Goal: Register for event/course

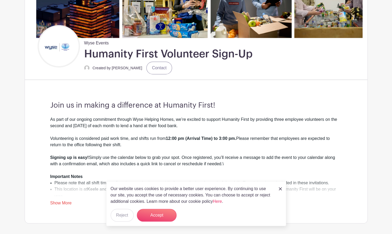
scroll to position [99, 0]
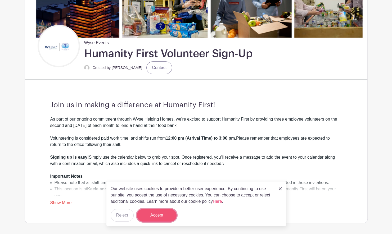
click at [169, 213] on button "Accept" at bounding box center [157, 215] width 40 height 13
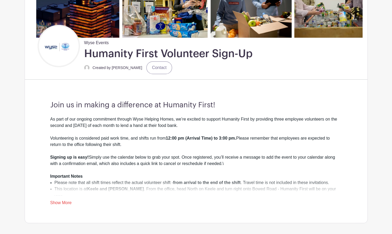
click at [59, 201] on link "Show More" at bounding box center [60, 204] width 21 height 7
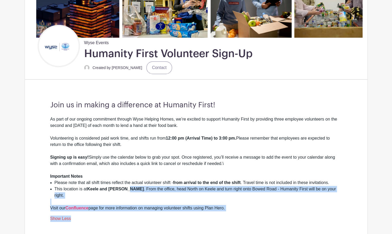
drag, startPoint x: 118, startPoint y: 213, endPoint x: 127, endPoint y: 186, distance: 28.4
click at [127, 186] on div "As part of our ongoing commitment through Wyse Helping Homes, we’re excited to …" at bounding box center [196, 169] width 292 height 106
drag, startPoint x: 127, startPoint y: 186, endPoint x: 157, endPoint y: 190, distance: 30.0
click at [157, 190] on li "This location is at Keele and Langstaff . From the office, head North on Keele …" at bounding box center [198, 192] width 287 height 13
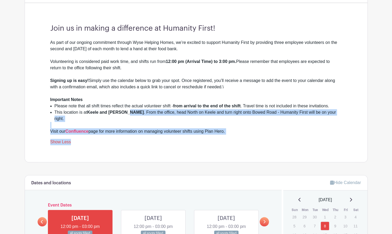
scroll to position [163, 0]
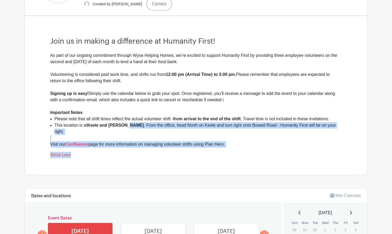
click at [197, 153] on div "Join us in making a difference at Humanity First! As part of our ongoing commit…" at bounding box center [196, 97] width 317 height 155
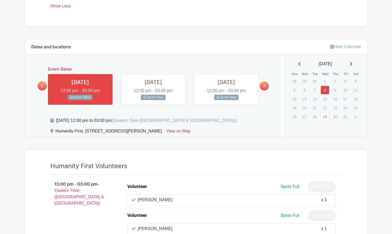
scroll to position [311, 0]
click at [80, 101] on link at bounding box center [80, 101] width 0 height 0
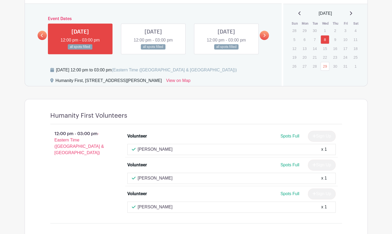
scroll to position [393, 0]
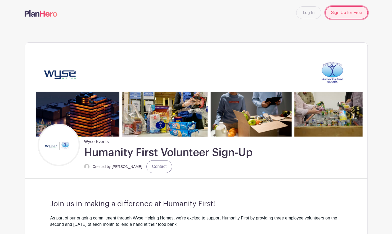
click at [347, 11] on link "Sign Up for Free" at bounding box center [346, 12] width 42 height 13
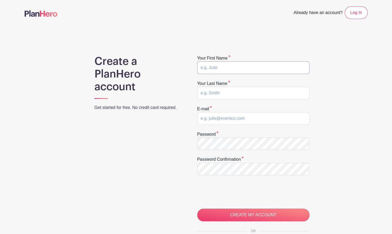
click at [261, 66] on input "text" at bounding box center [253, 67] width 112 height 13
type input "Bianca"
type input "Rosales"
type input "[EMAIL_ADDRESS][DOMAIN_NAME]"
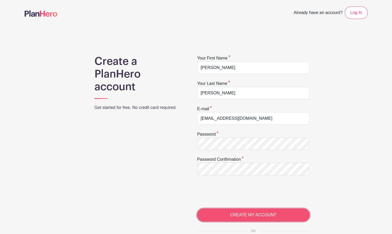
click at [220, 210] on input "CREATE MY ACCOUNT" at bounding box center [253, 215] width 112 height 13
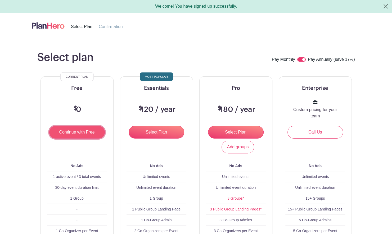
click at [84, 129] on input "Continue with Free" at bounding box center [77, 132] width 56 height 13
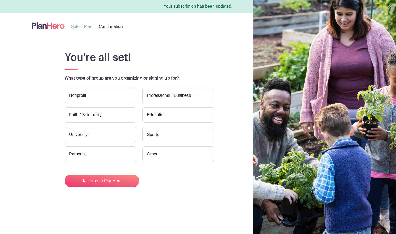
click at [157, 97] on label "Professional / Business" at bounding box center [177, 95] width 71 height 15
click at [0, 0] on input "Professional / Business" at bounding box center [0, 0] width 0 height 0
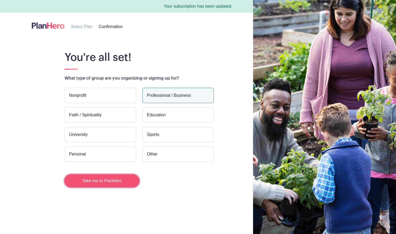
click at [110, 180] on button "Take me to PlanHero" at bounding box center [102, 181] width 75 height 13
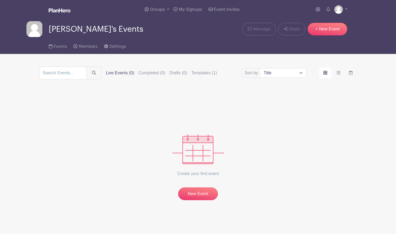
click at [203, 121] on div "Create your first event New Event" at bounding box center [198, 146] width 318 height 108
click at [189, 7] on span "My Signups" at bounding box center [190, 9] width 23 height 4
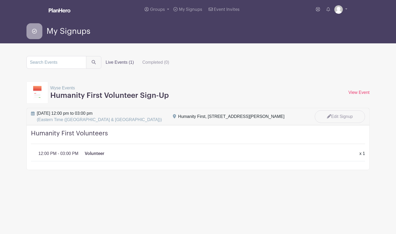
click at [96, 151] on p "Volunteer" at bounding box center [95, 154] width 20 height 6
click at [87, 152] on p "Volunteer" at bounding box center [95, 154] width 20 height 6
click at [365, 91] on link "View Event" at bounding box center [358, 92] width 21 height 4
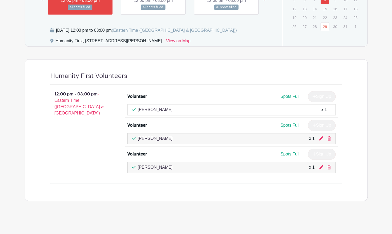
scroll to position [377, 0]
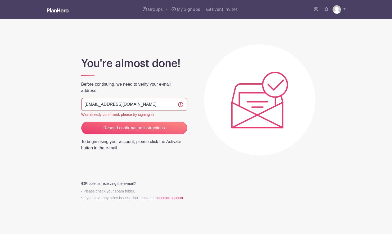
click at [337, 11] on img at bounding box center [336, 9] width 8 height 8
click at [324, 19] on link "My account" at bounding box center [324, 22] width 42 height 8
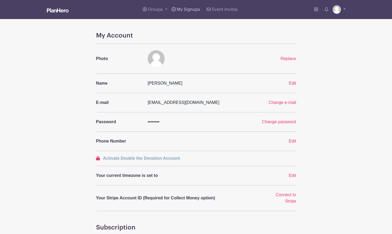
click at [194, 11] on span "My Signups" at bounding box center [188, 9] width 23 height 4
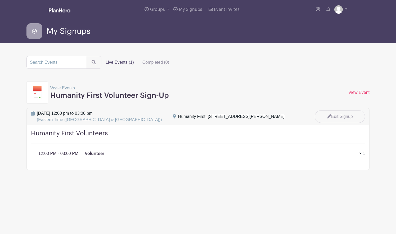
drag, startPoint x: 194, startPoint y: 121, endPoint x: 177, endPoint y: 112, distance: 18.7
click at [177, 114] on div "Humanity First, [STREET_ADDRESS][PERSON_NAME]" at bounding box center [241, 117] width 136 height 6
drag, startPoint x: 177, startPoint y: 112, endPoint x: 187, endPoint y: 115, distance: 10.3
copy div "Humanity First, [STREET_ADDRESS][PERSON_NAME]"
click at [154, 191] on main "Groups All Groups [PERSON_NAME]'s Events My Signups Event Invites My account Lo…" at bounding box center [198, 101] width 396 height 203
